Goal: Task Accomplishment & Management: Use online tool/utility

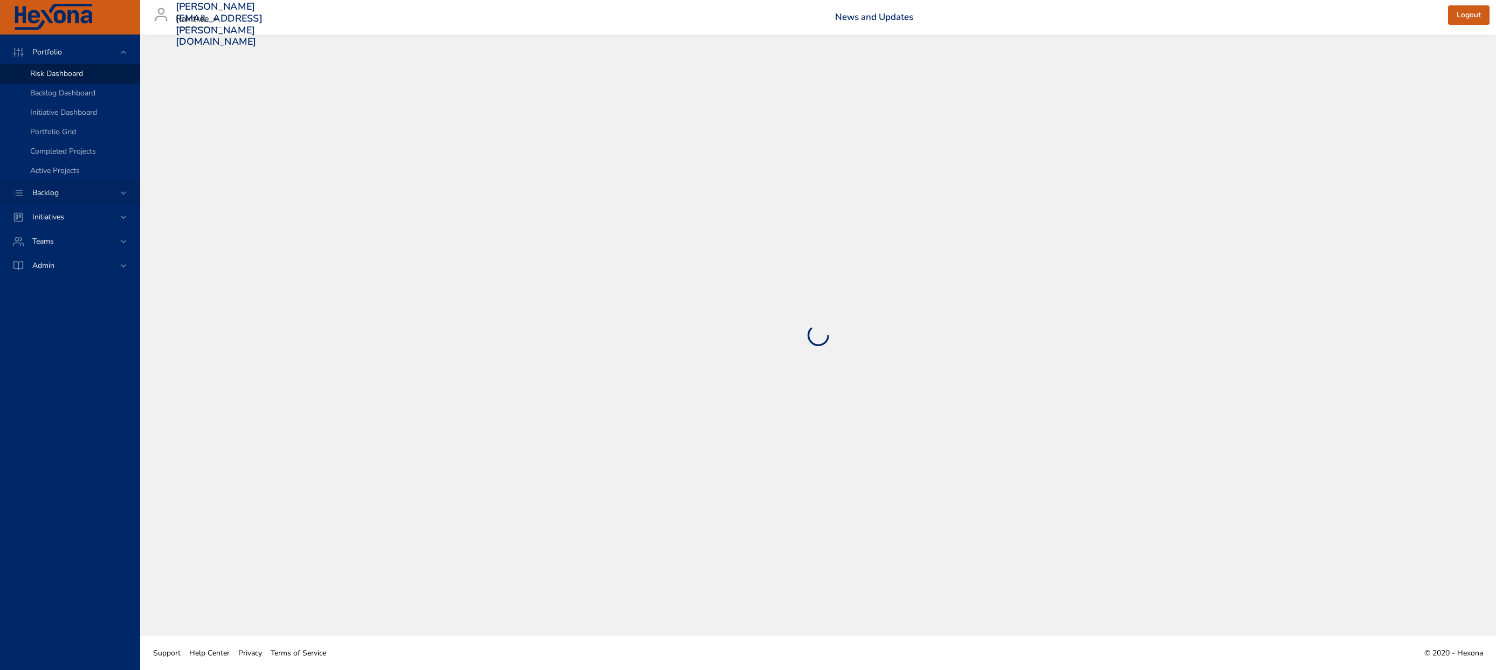
click at [52, 191] on span "Backlog" at bounding box center [46, 193] width 44 height 10
click at [76, 94] on span "Backlog Details" at bounding box center [56, 98] width 52 height 10
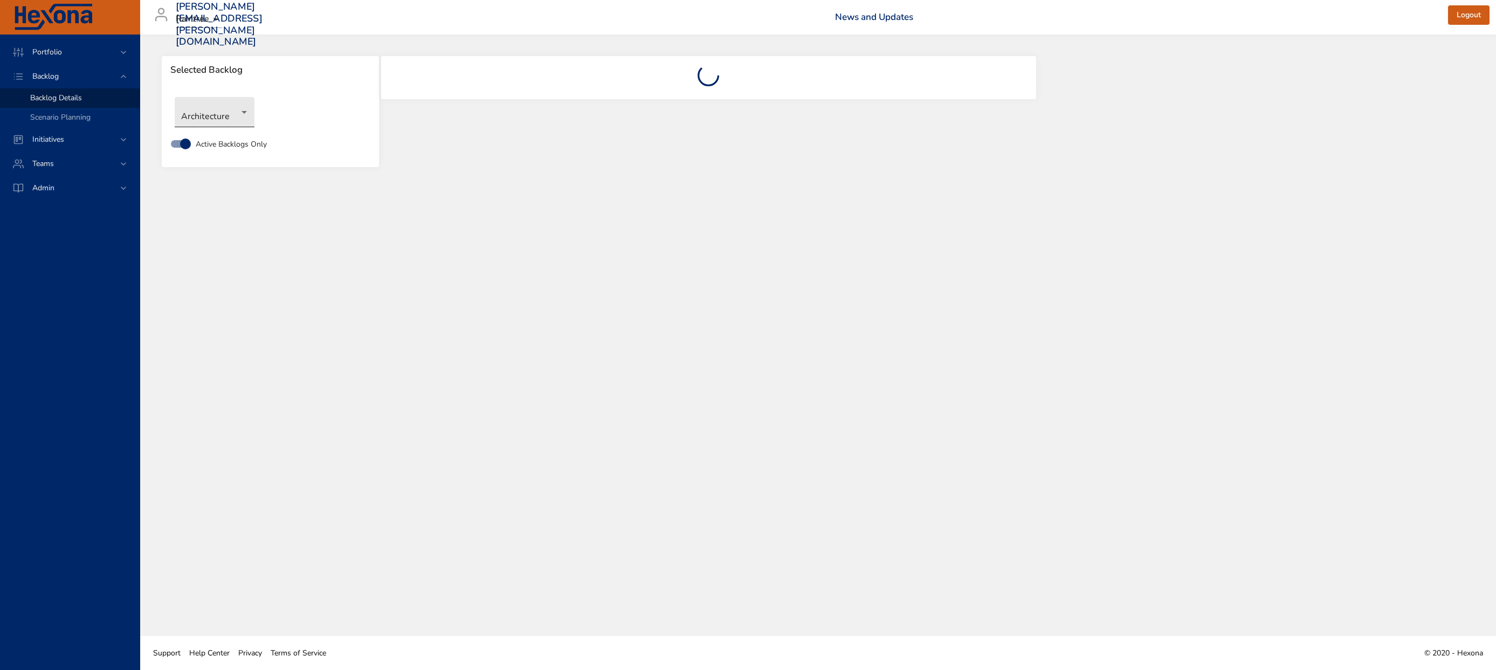
click at [208, 112] on body "Portfolio Backlog Backlog Details Scenario Planning Initiatives Teams Admin [EM…" at bounding box center [748, 335] width 1496 height 670
click at [222, 153] on li "Classic Patient Engagement" at bounding box center [230, 148] width 110 height 18
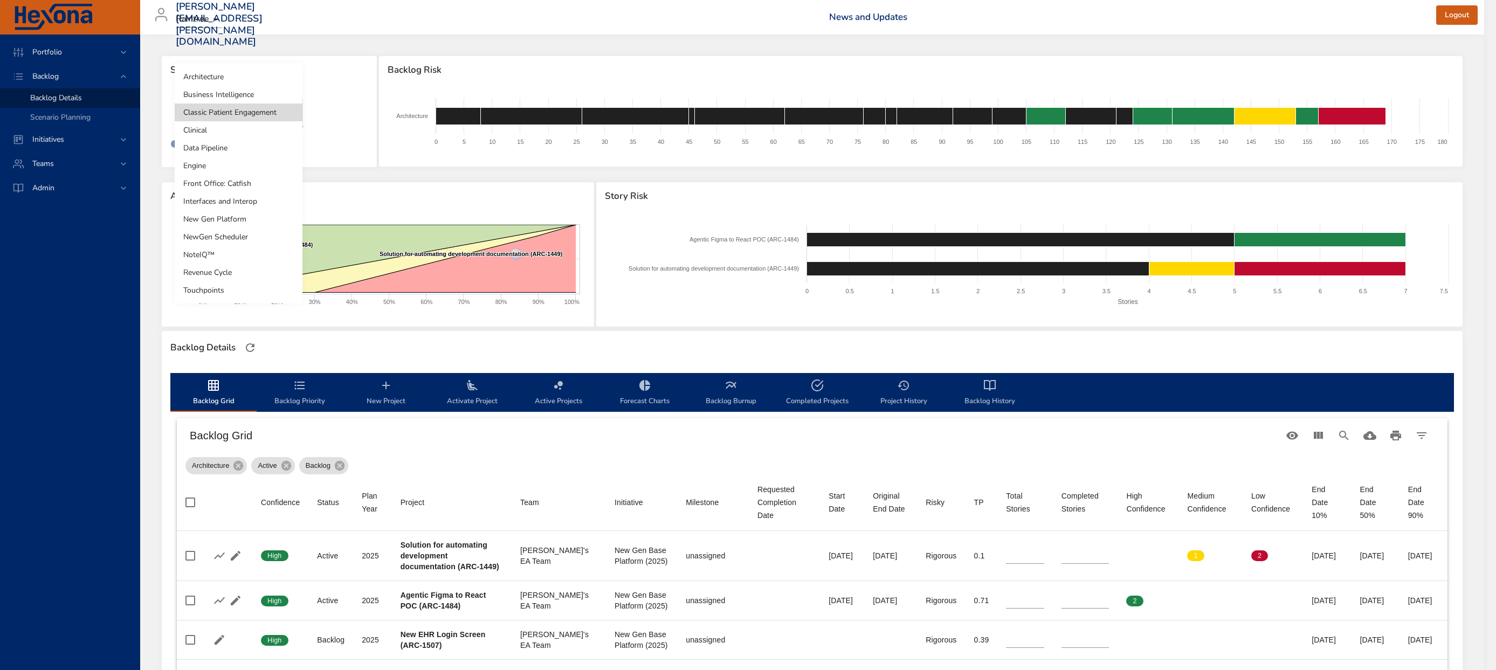
click at [208, 114] on body "Portfolio Backlog Backlog Details Scenario Planning Initiatives Teams Admin [PE…" at bounding box center [748, 335] width 1496 height 670
type input "*"
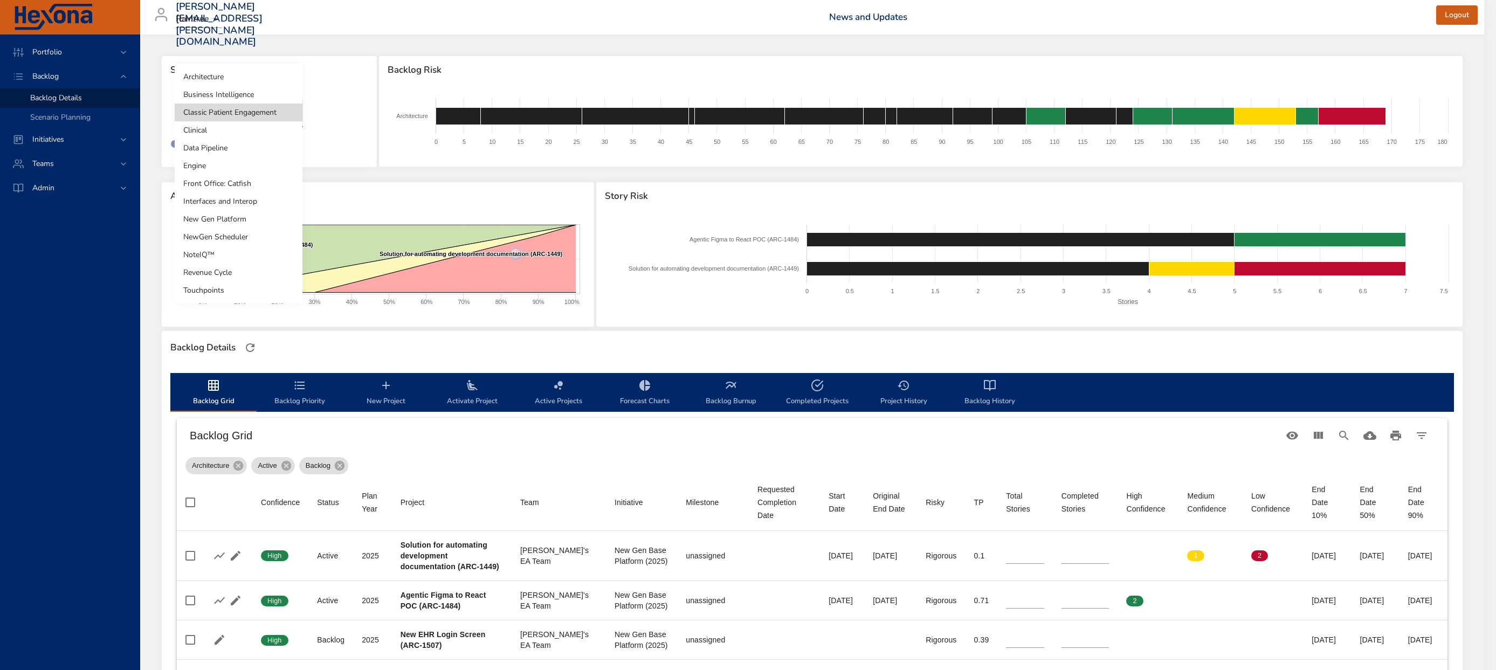
type input "*"
type input "**"
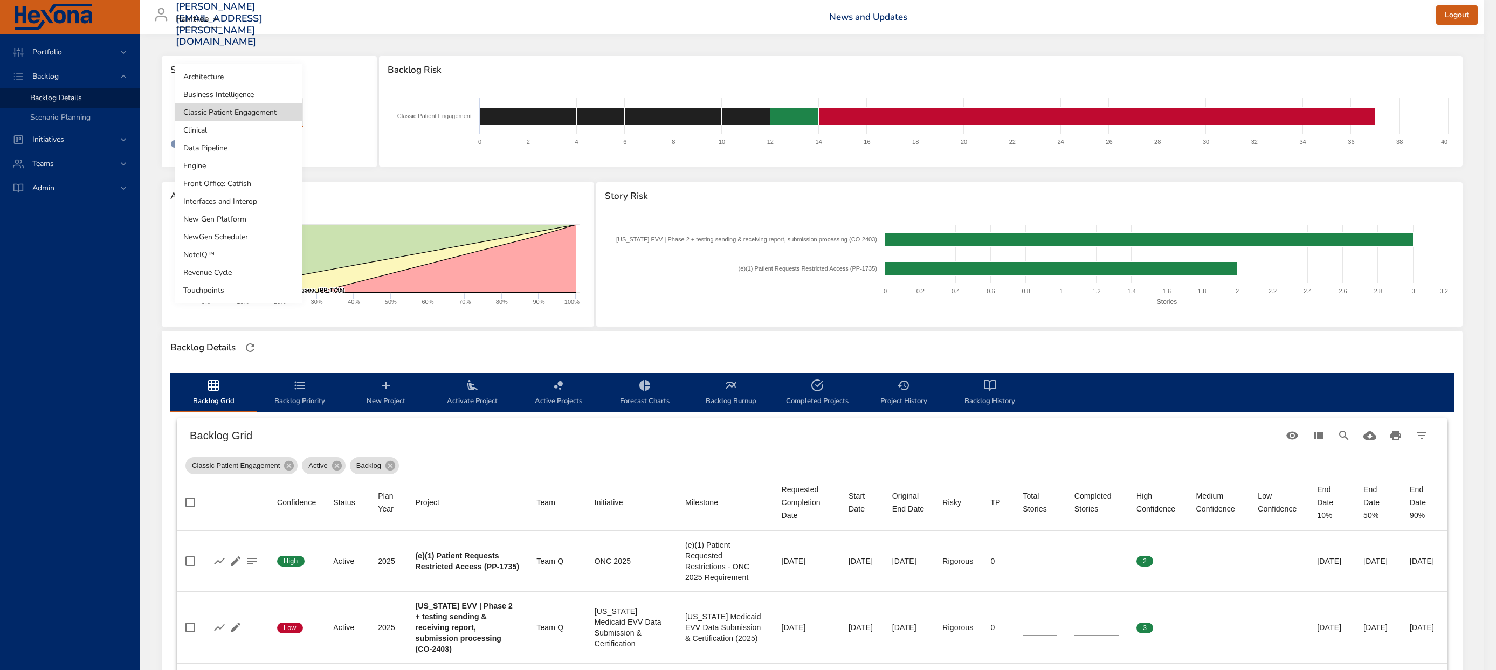
click at [423, 571] on div at bounding box center [748, 335] width 1496 height 670
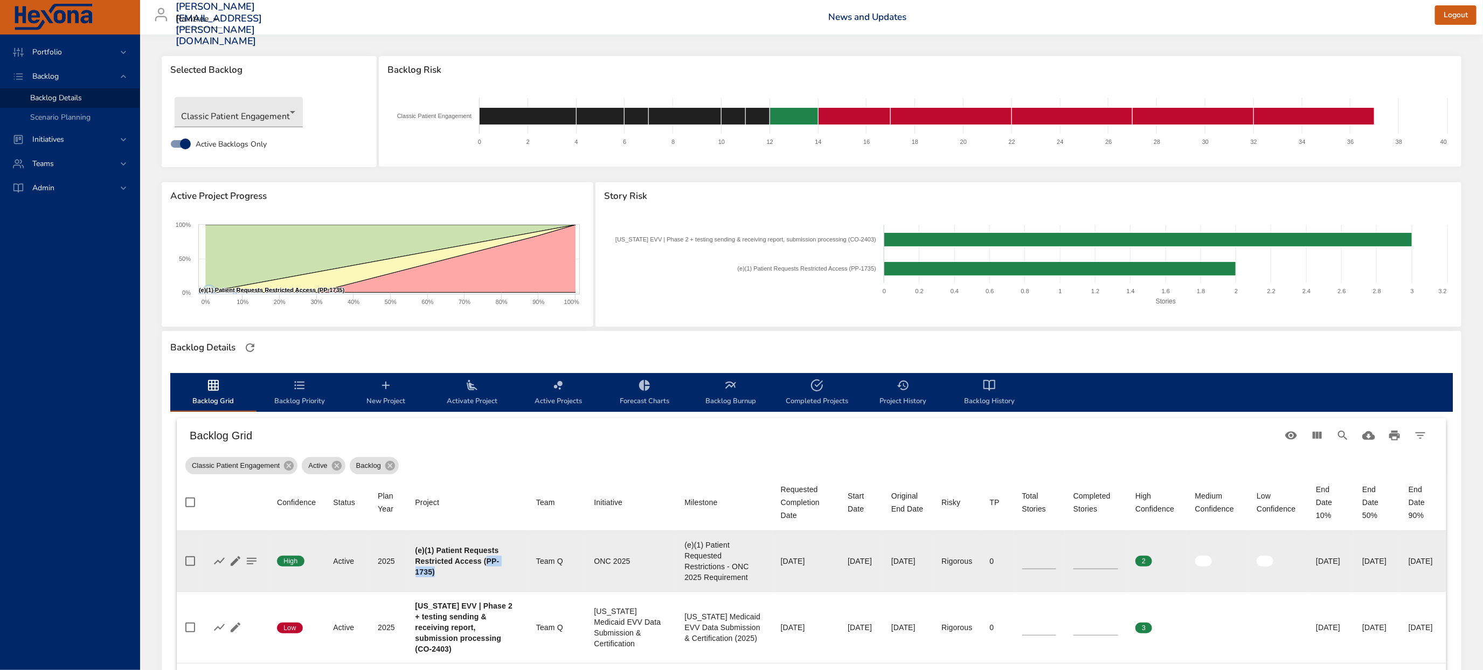
drag, startPoint x: 418, startPoint y: 572, endPoint x: 448, endPoint y: 573, distance: 29.6
click at [448, 573] on b "(e)(1) Patient Requests Restricted Access (PP-1735)" at bounding box center [458, 561] width 84 height 30
copy b "PP-1735)"
